Goal: Information Seeking & Learning: Understand process/instructions

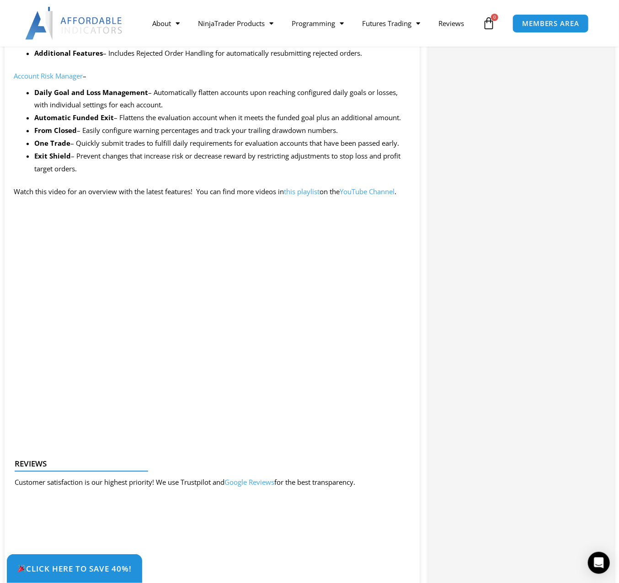
scroll to position [853, 0]
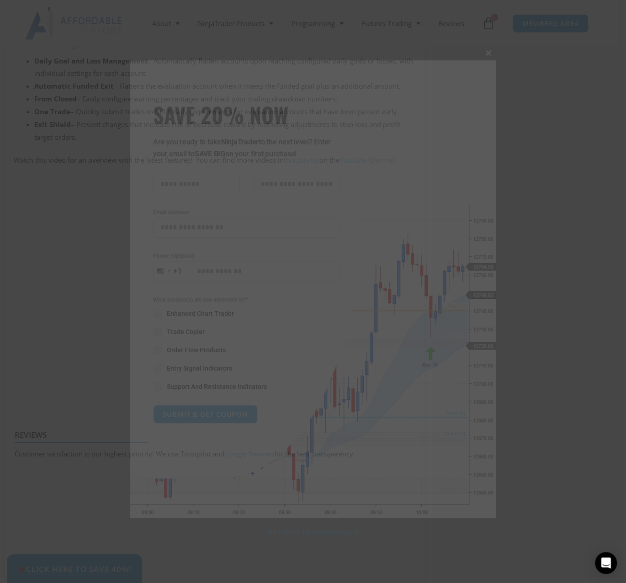
click at [488, 54] on span at bounding box center [488, 52] width 15 height 5
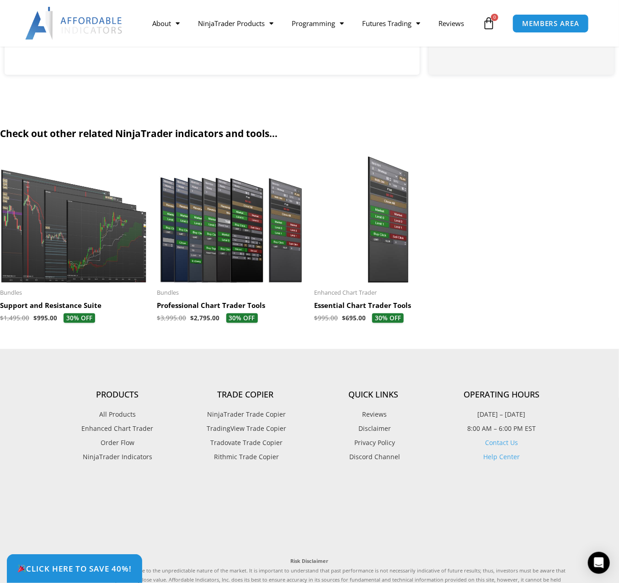
scroll to position [1950, 0]
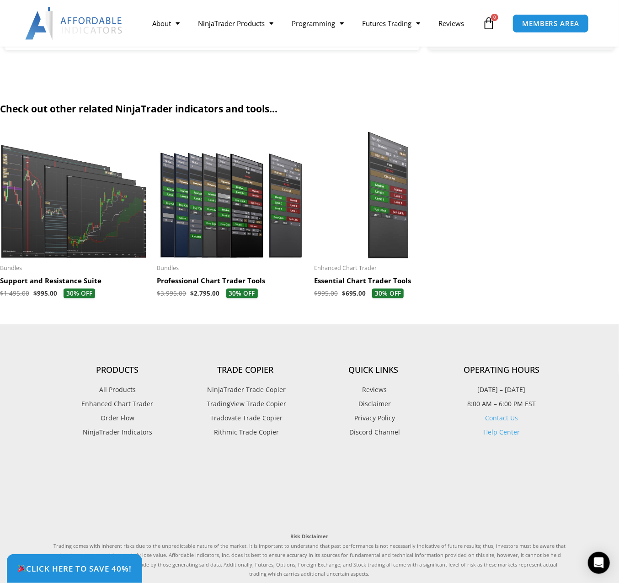
click at [509, 434] on link "Help Center" at bounding box center [501, 432] width 37 height 9
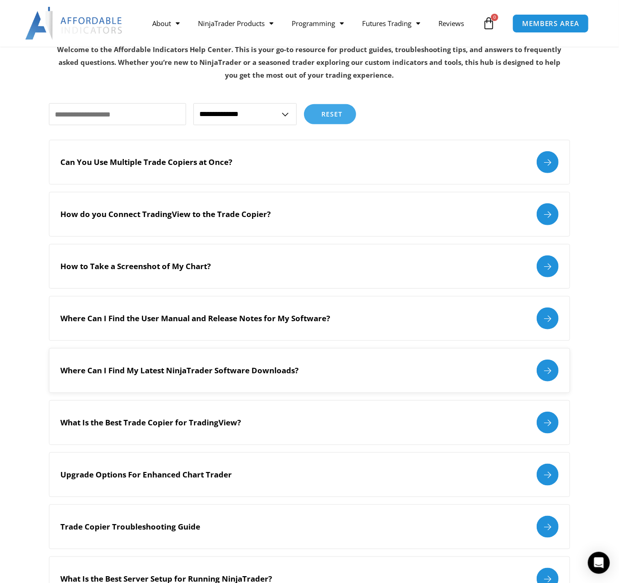
scroll to position [183, 0]
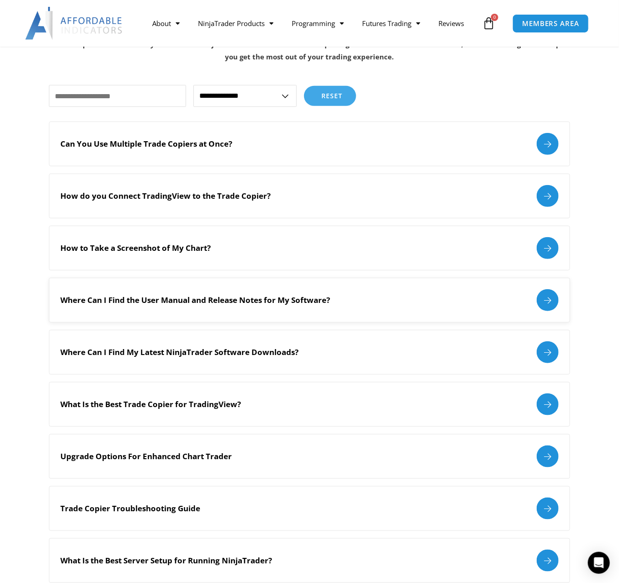
click at [544, 303] on div at bounding box center [548, 300] width 22 height 22
click at [548, 296] on div at bounding box center [548, 300] width 22 height 22
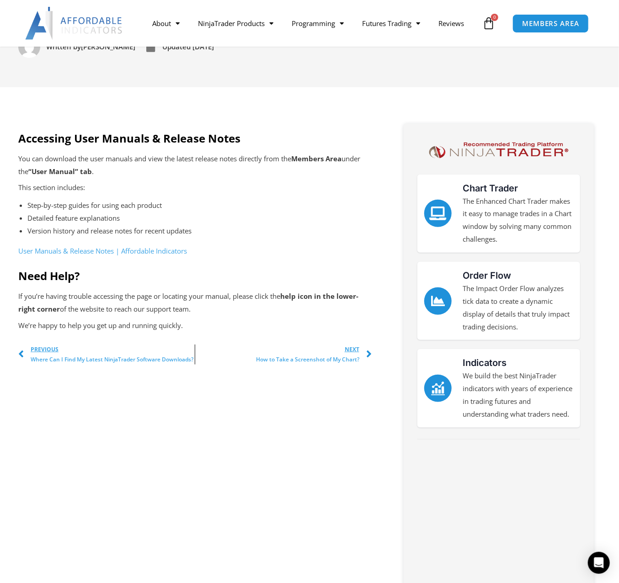
scroll to position [183, 0]
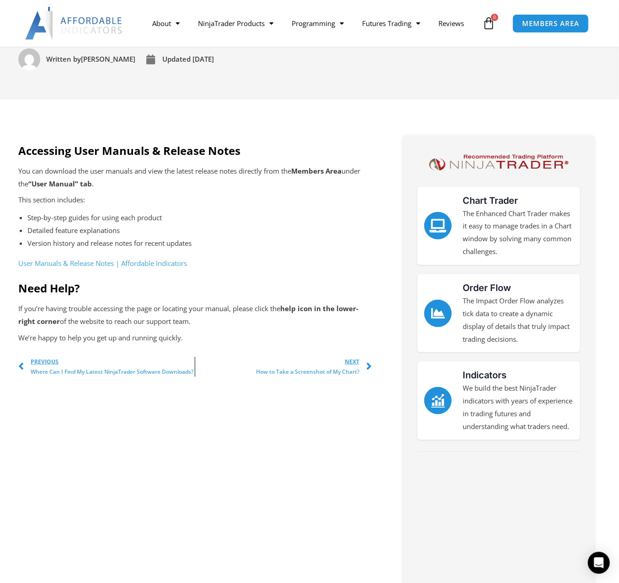
click at [76, 263] on link "User Manuals & Release Notes | Affordable Indicators" at bounding box center [102, 263] width 169 height 9
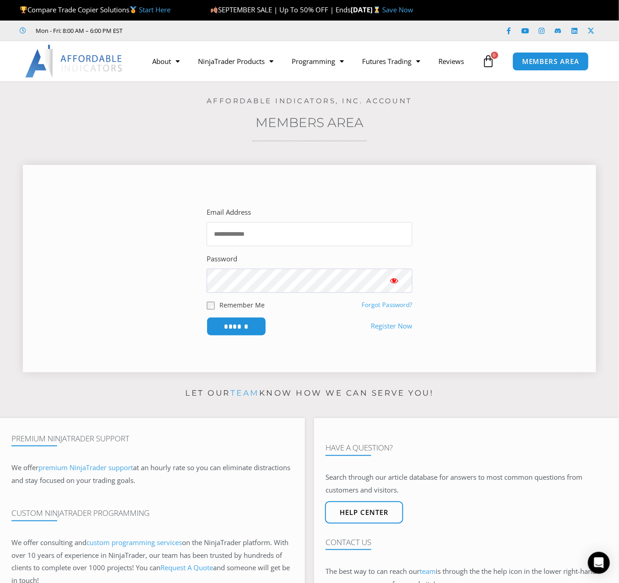
click at [237, 234] on input "Email Address" at bounding box center [310, 234] width 206 height 24
type input "**********"
click at [256, 327] on input "******" at bounding box center [236, 327] width 63 height 20
click at [395, 282] on span "Show password" at bounding box center [394, 280] width 9 height 9
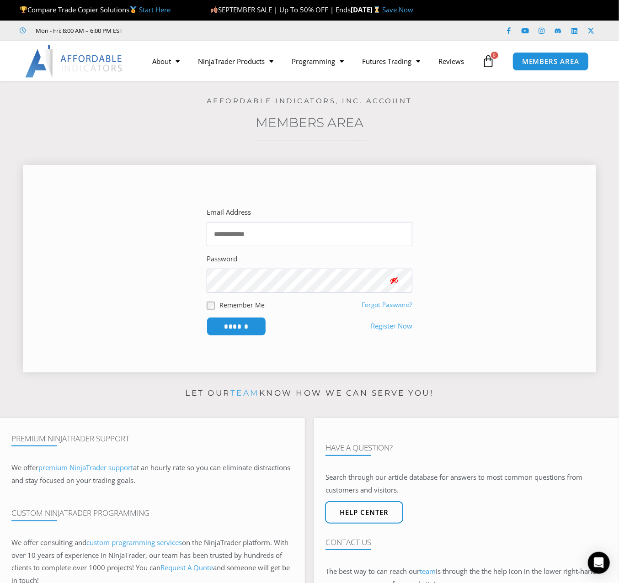
click at [398, 278] on span "Show password" at bounding box center [394, 280] width 9 height 9
click at [560, 59] on span "MEMBERS AREA" at bounding box center [550, 62] width 63 height 8
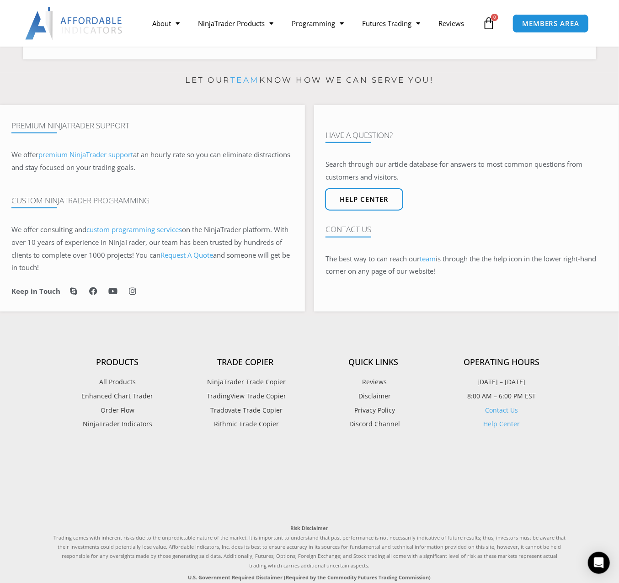
scroll to position [366, 0]
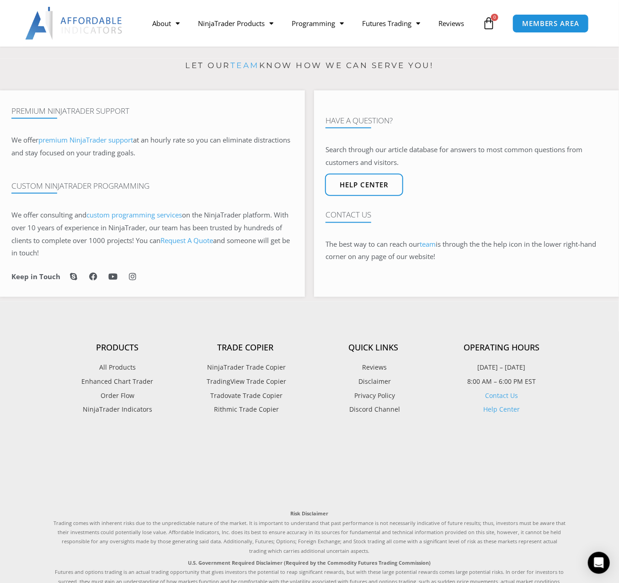
click at [501, 412] on link "Help Center" at bounding box center [501, 410] width 37 height 9
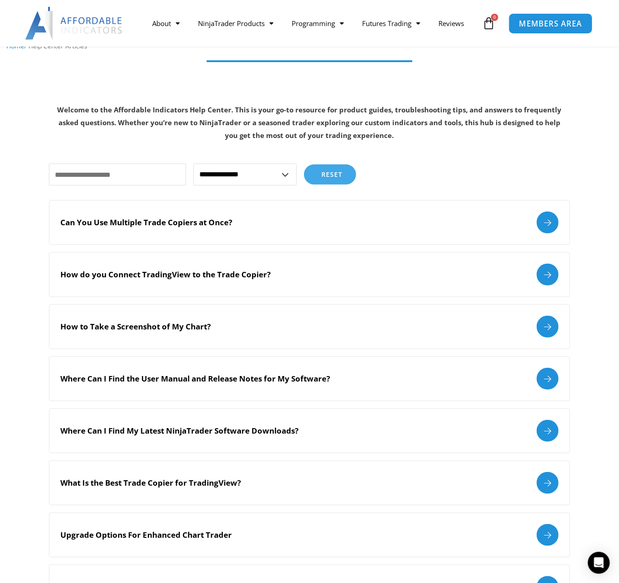
scroll to position [122, 0]
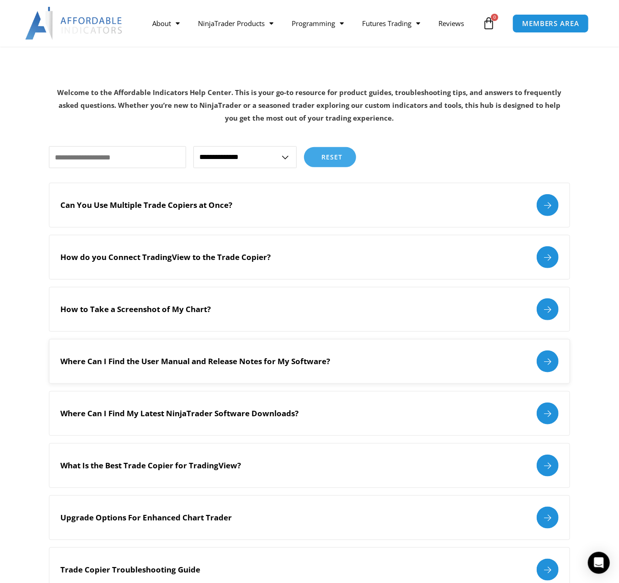
click at [547, 363] on div at bounding box center [548, 362] width 22 height 22
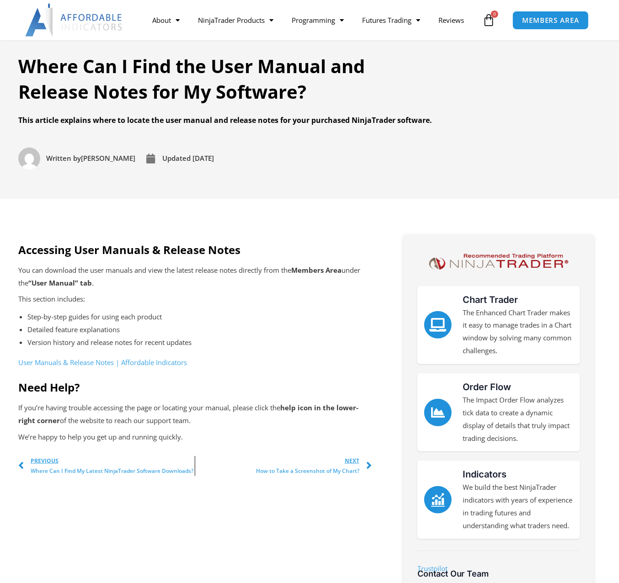
scroll to position [122, 0]
